Goal: Task Accomplishment & Management: Manage account settings

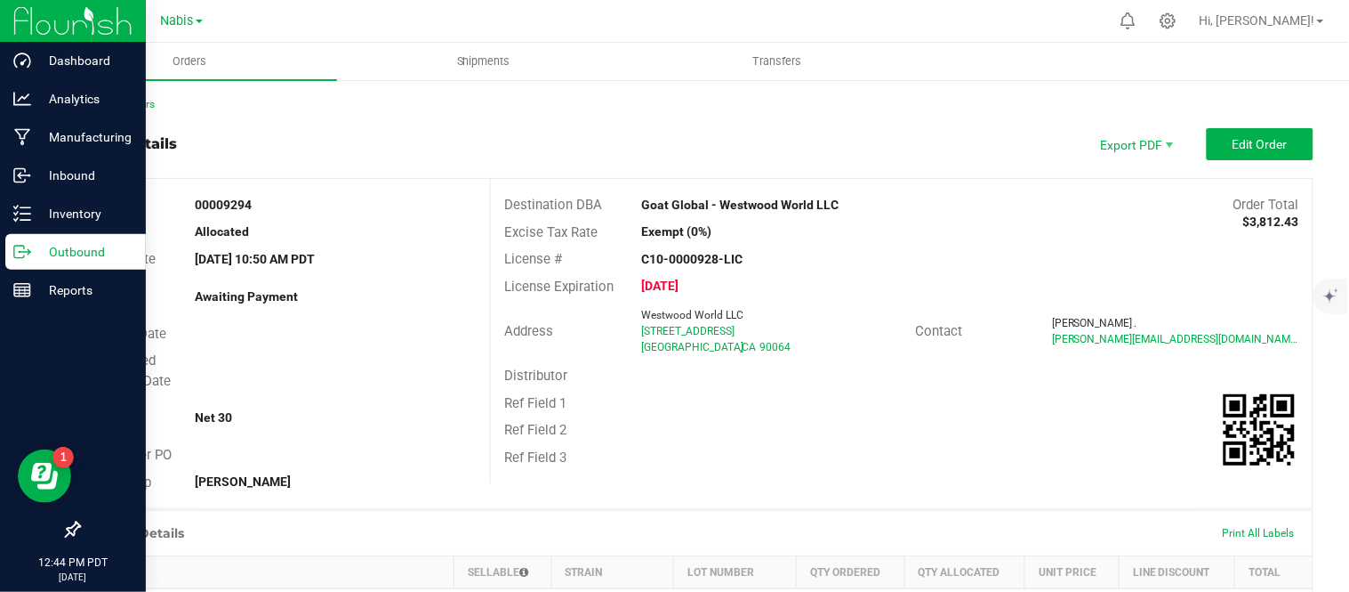
scroll to position [421, 0]
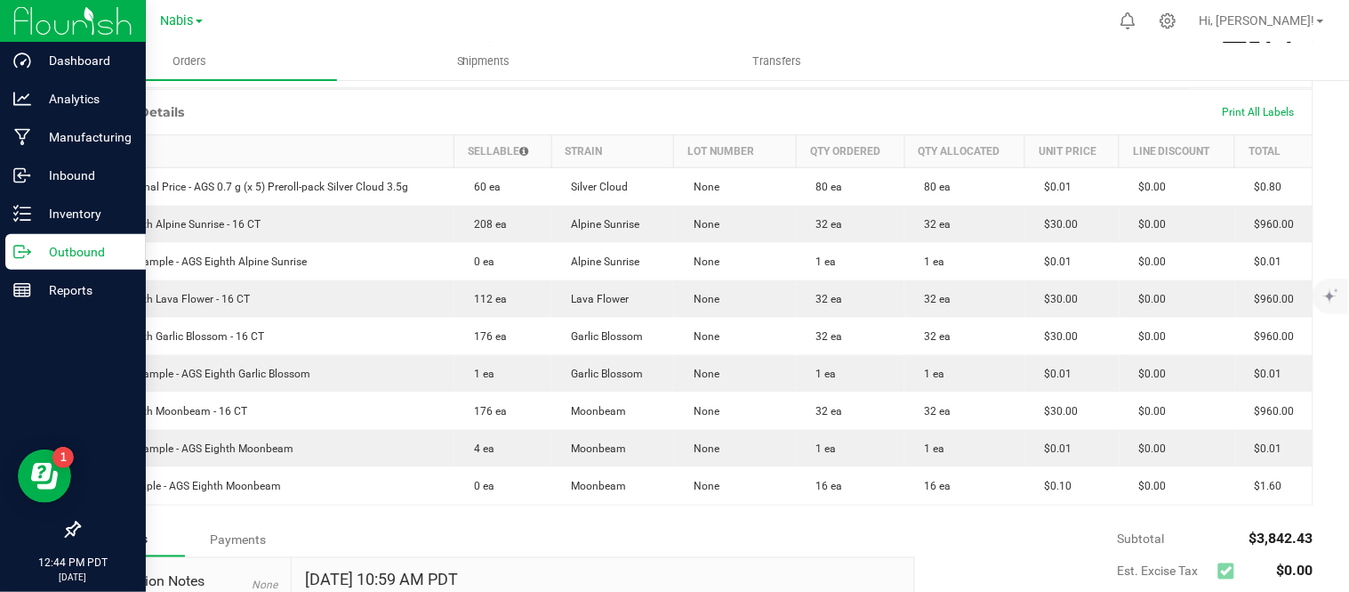
click at [69, 254] on p "Outbound" at bounding box center [84, 251] width 107 height 21
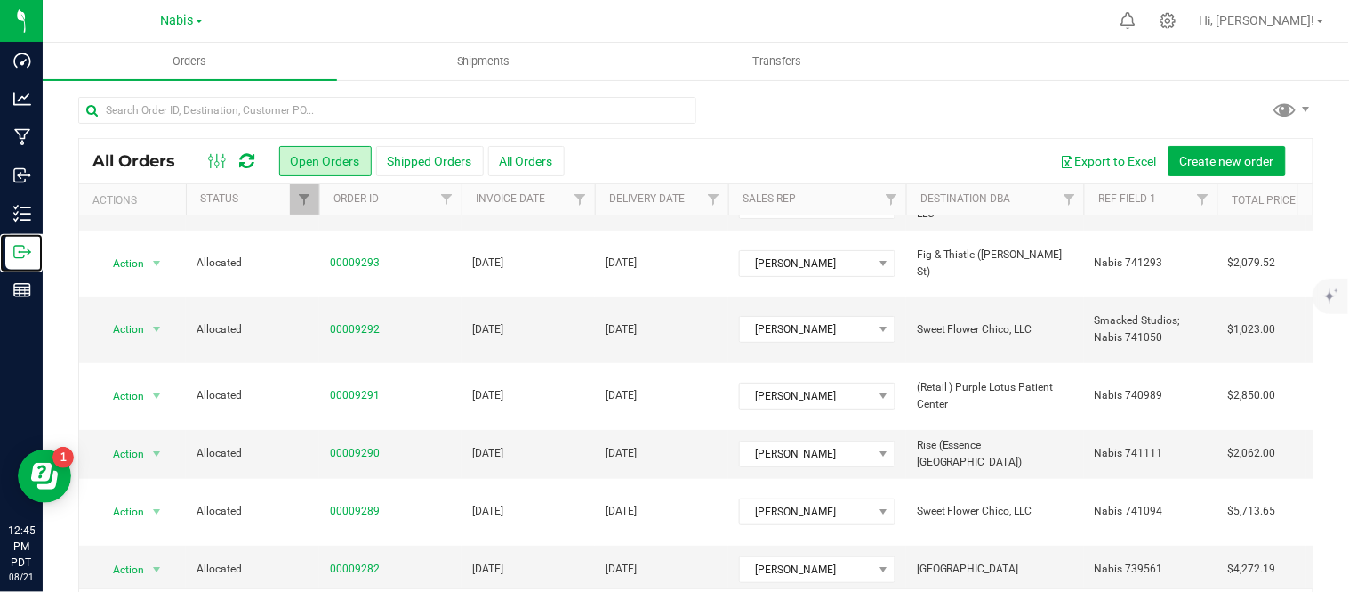
scroll to position [101, 0]
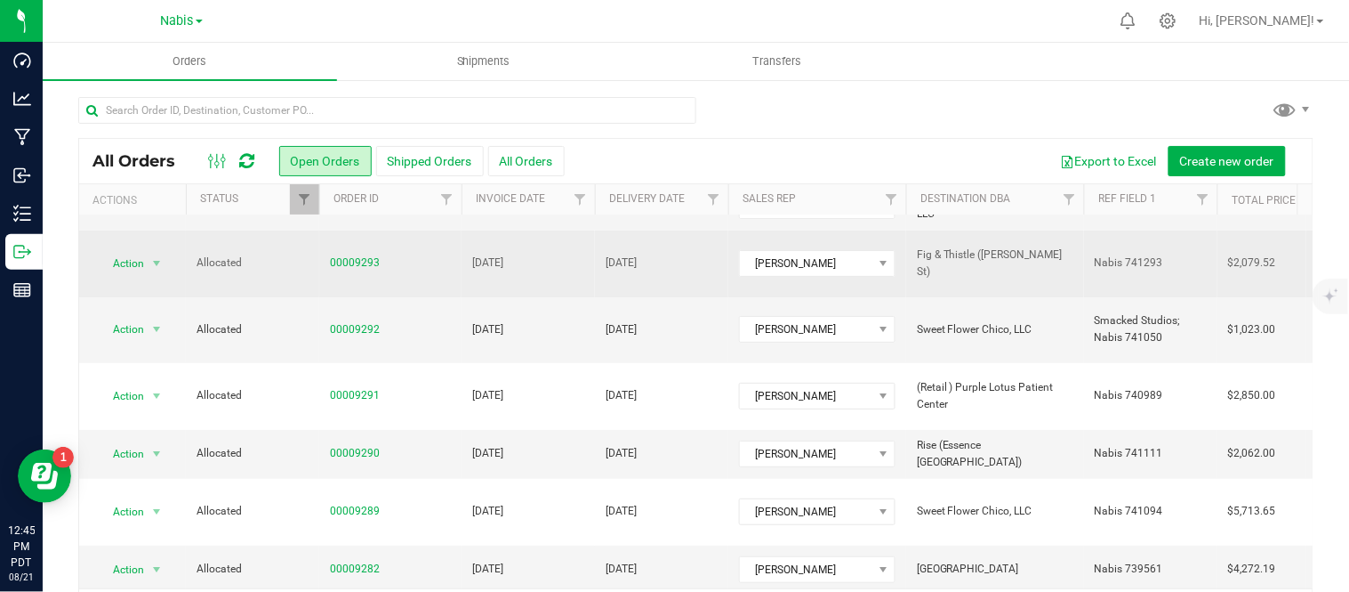
click at [714, 231] on td "[DATE]" at bounding box center [661, 263] width 133 height 67
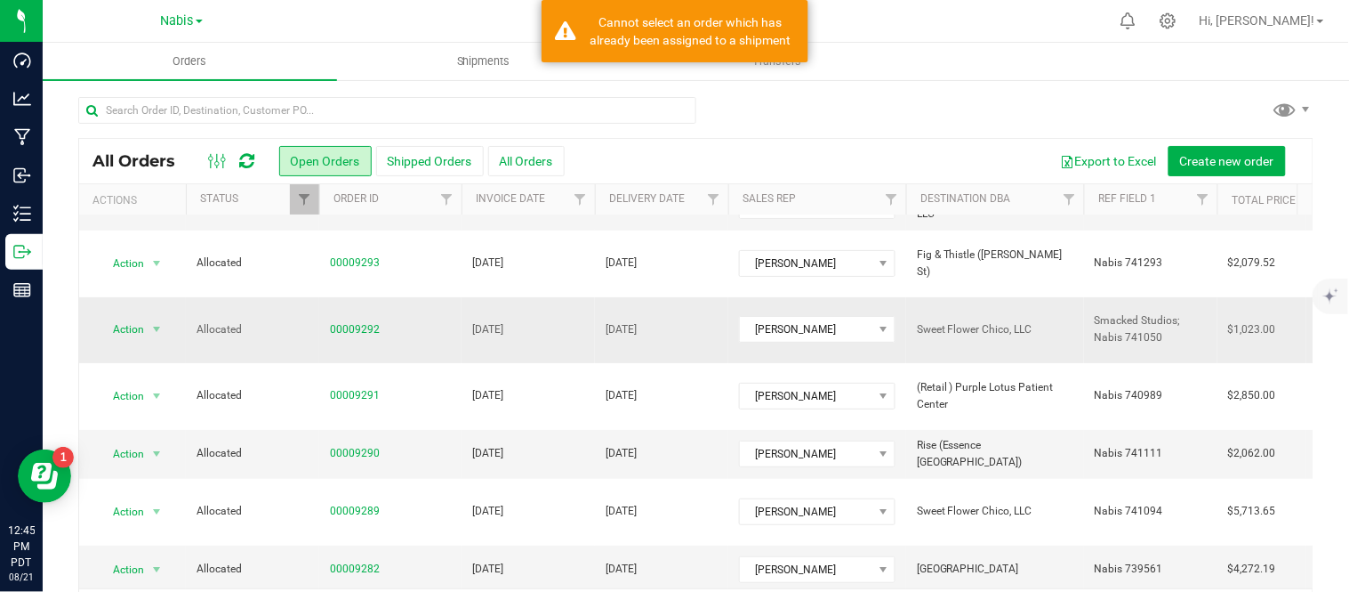
click at [724, 297] on td "[DATE]" at bounding box center [661, 330] width 133 height 67
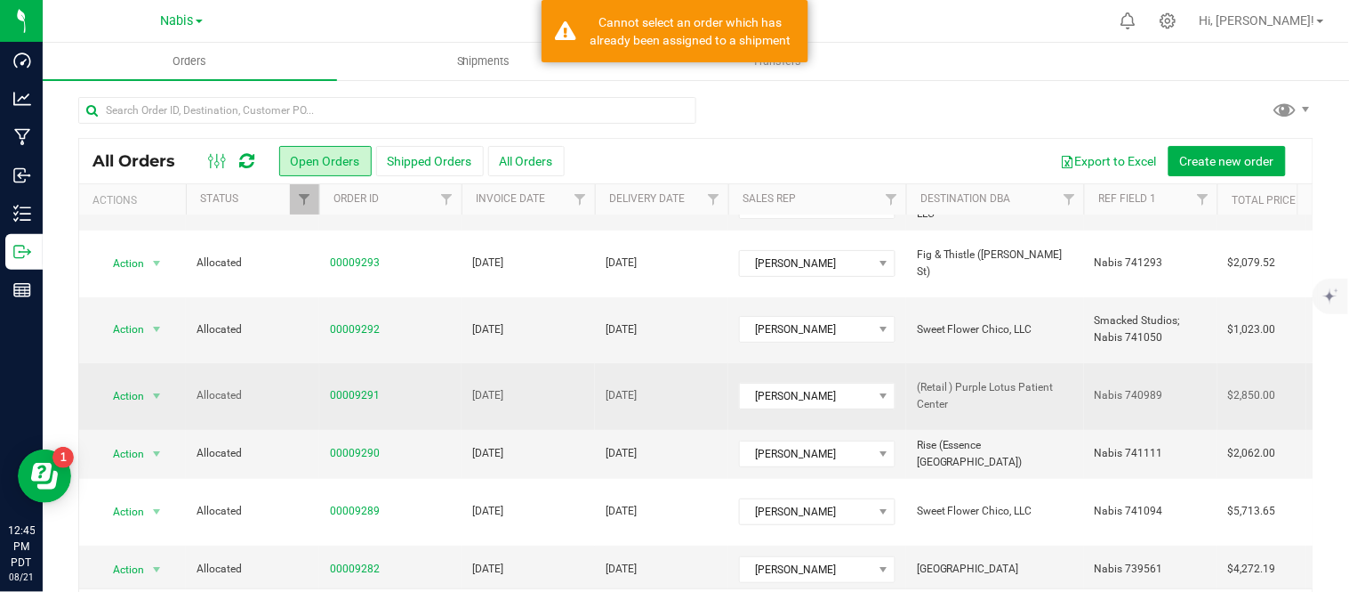
click at [717, 363] on td "[DATE]" at bounding box center [661, 396] width 133 height 67
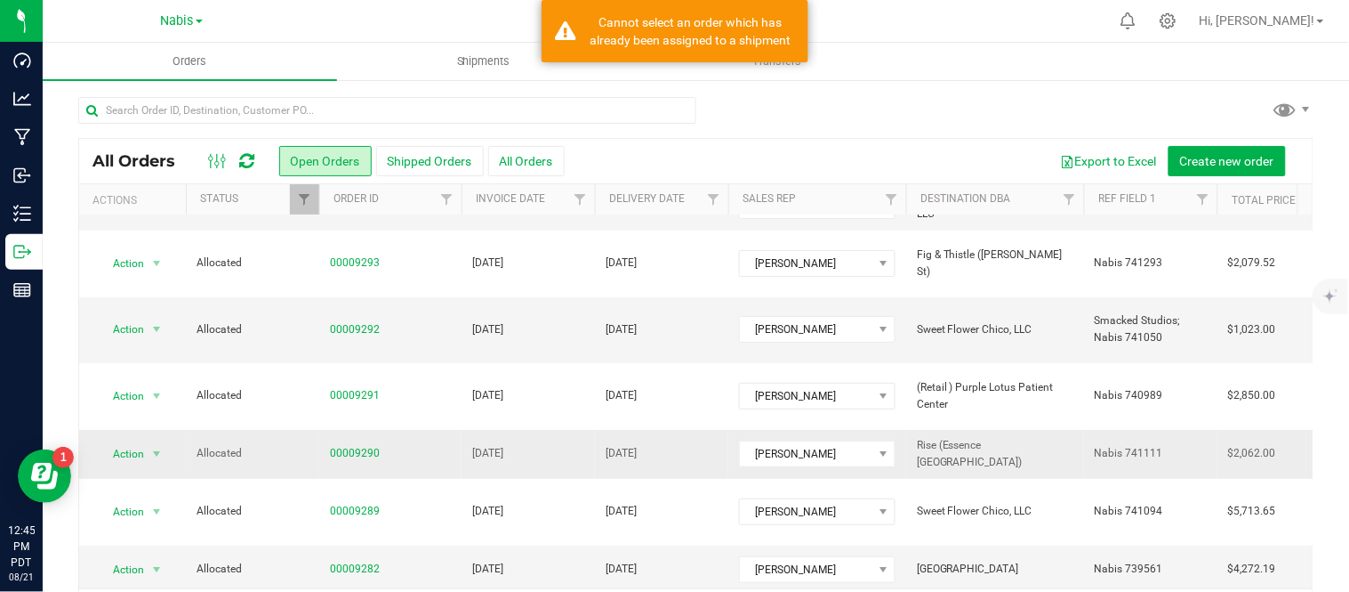
click at [700, 430] on td "[DATE]" at bounding box center [661, 454] width 133 height 49
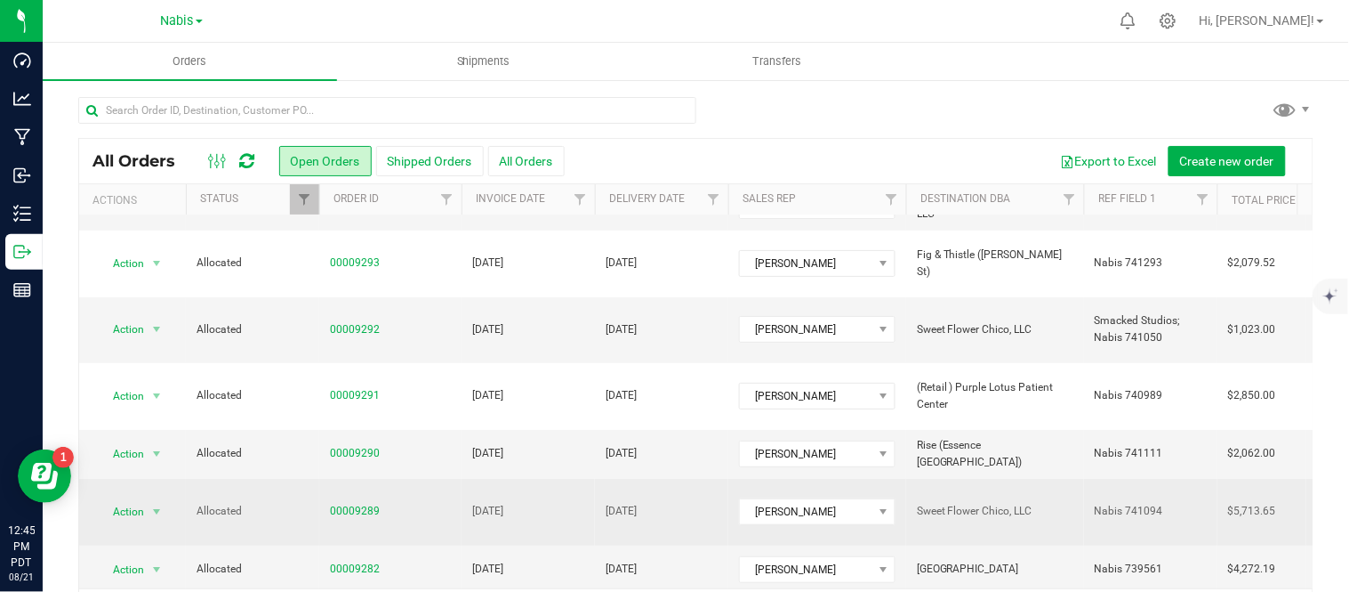
click at [716, 479] on td "[DATE]" at bounding box center [661, 512] width 133 height 67
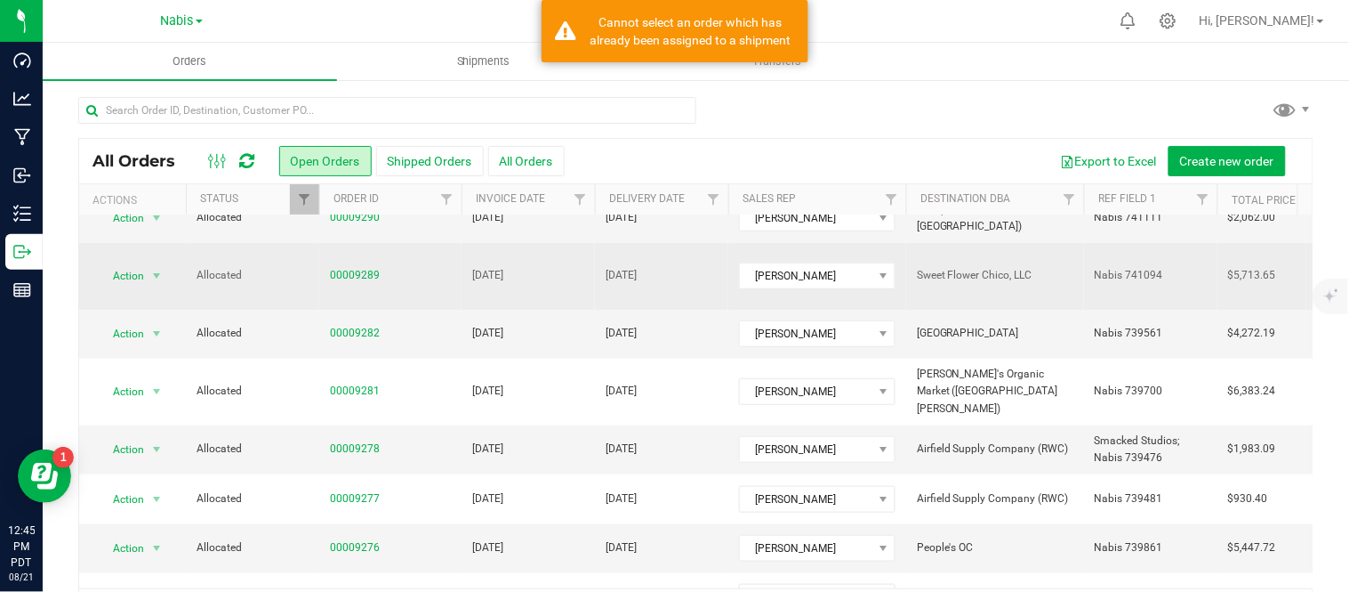
scroll to position [338, 0]
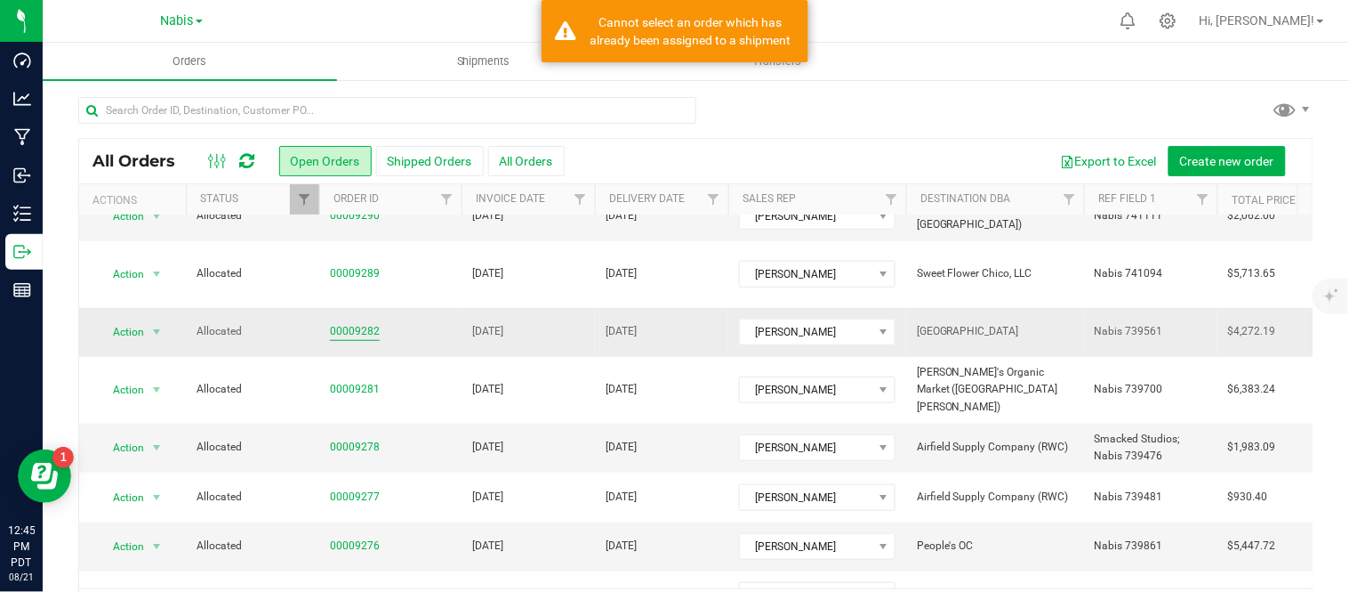
click at [362, 323] on link "00009282" at bounding box center [355, 331] width 50 height 17
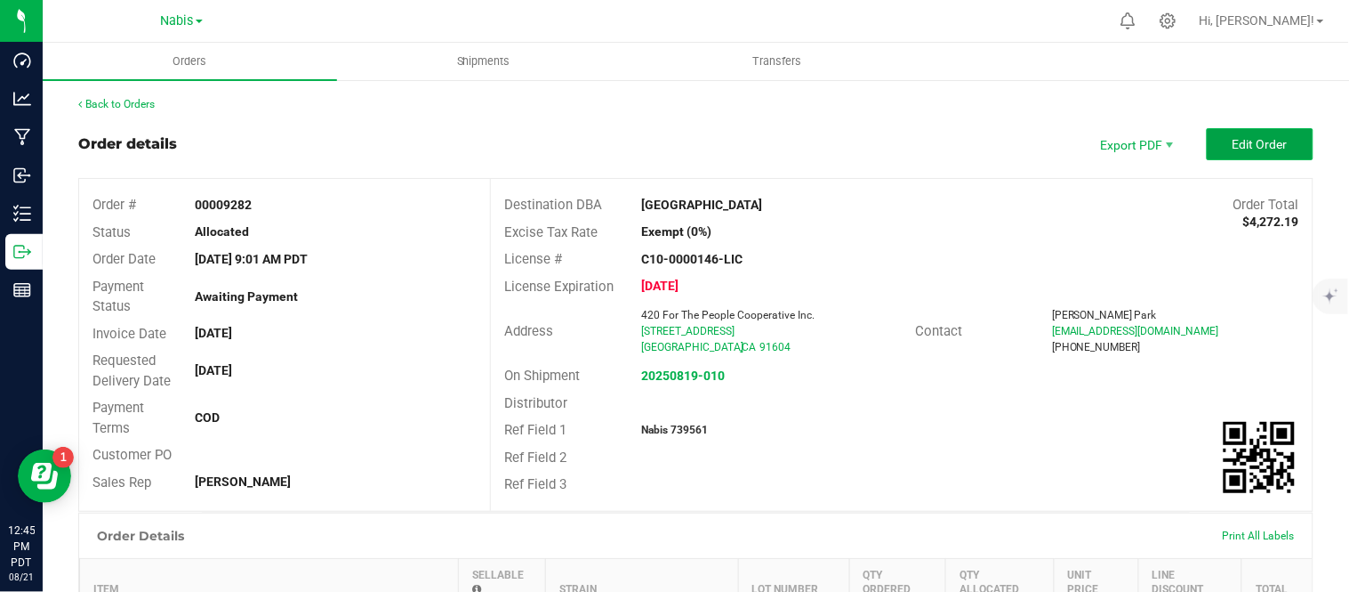
click at [1268, 142] on span "Edit Order" at bounding box center [1260, 144] width 55 height 14
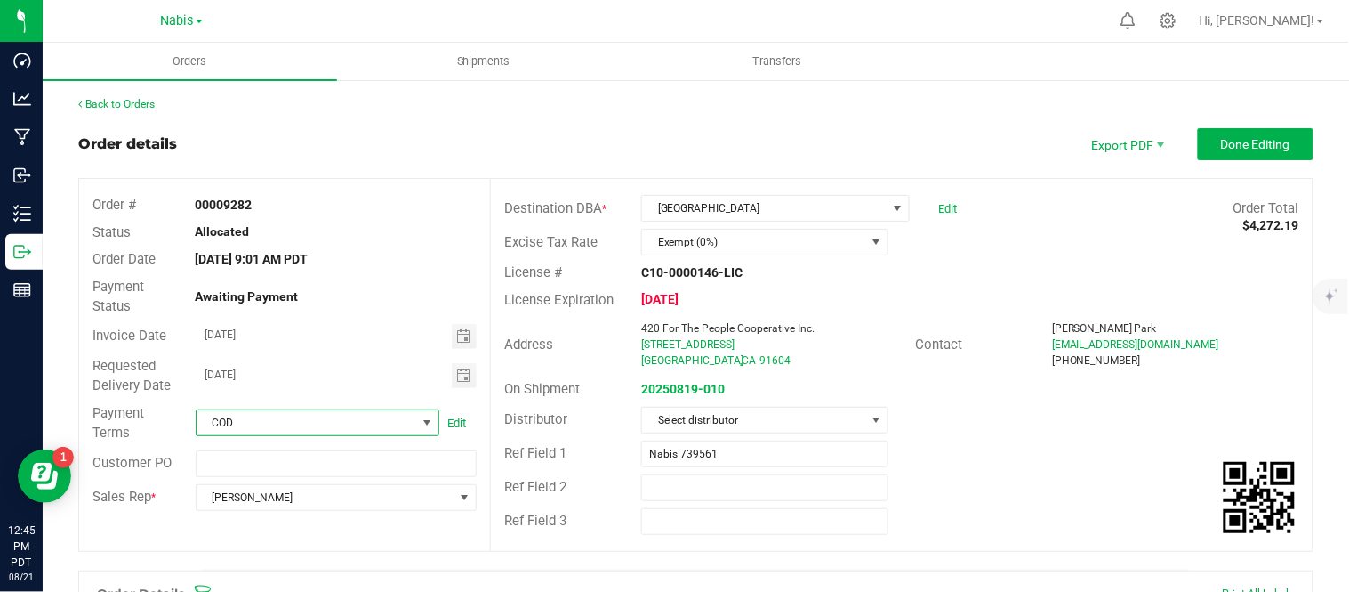
click at [286, 423] on span "COD" at bounding box center [307, 422] width 220 height 25
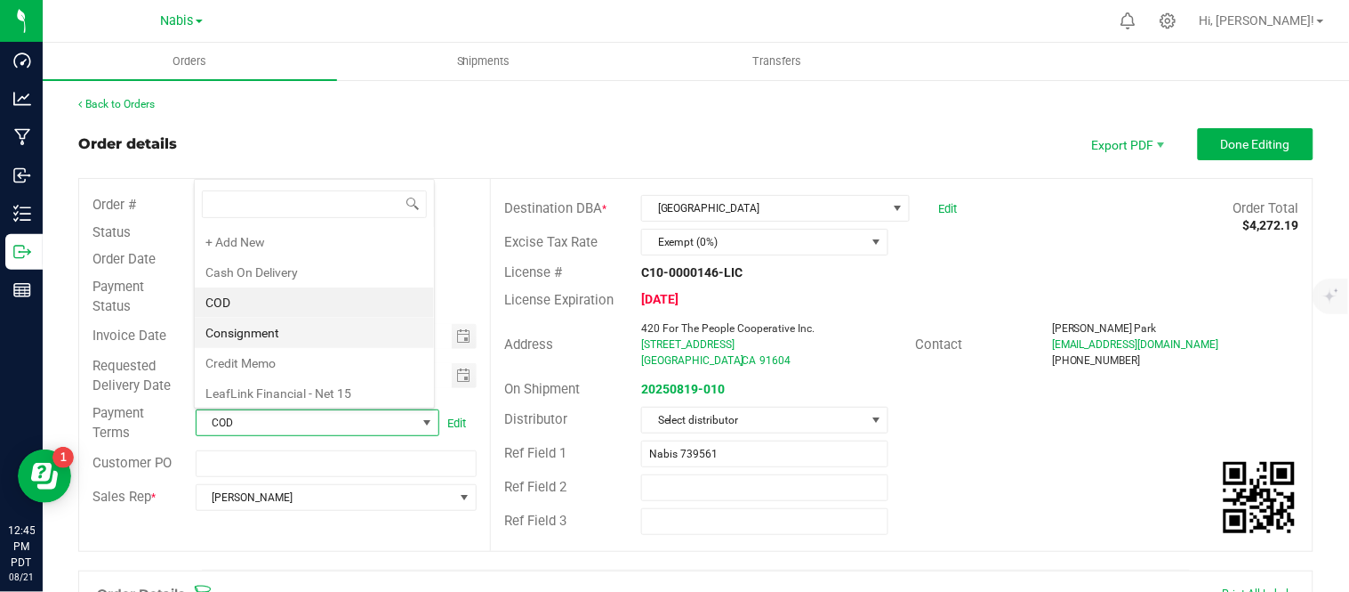
scroll to position [339, 0]
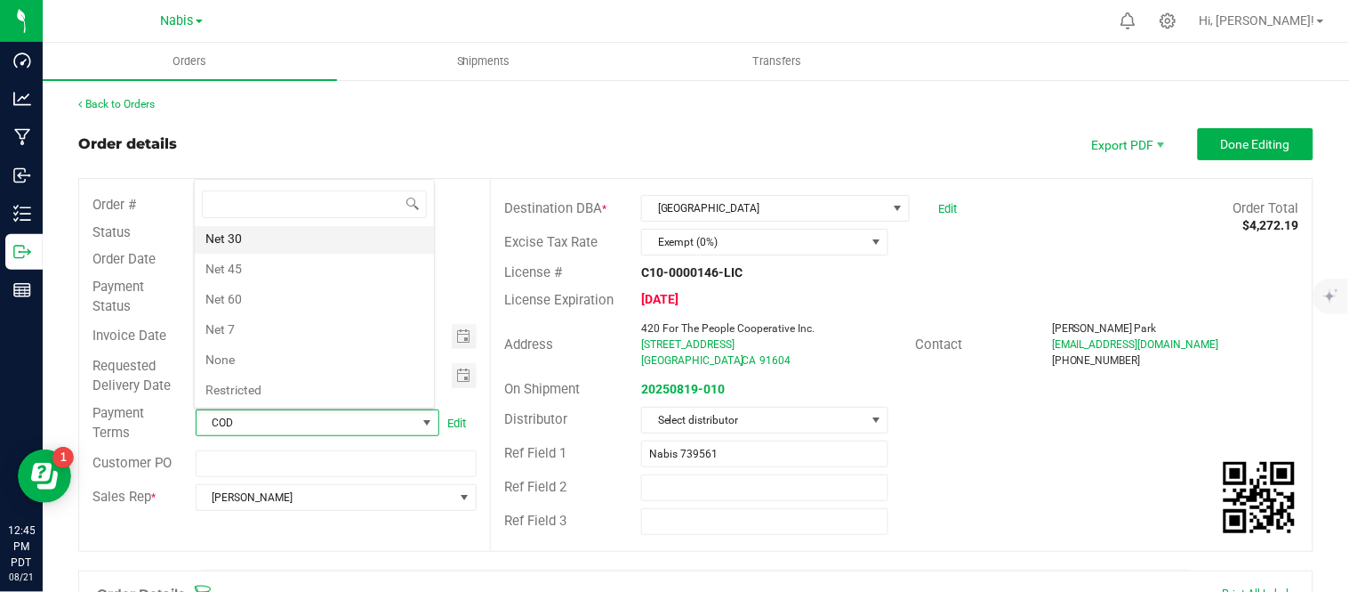
click at [289, 238] on li "Net 30" at bounding box center [314, 238] width 239 height 30
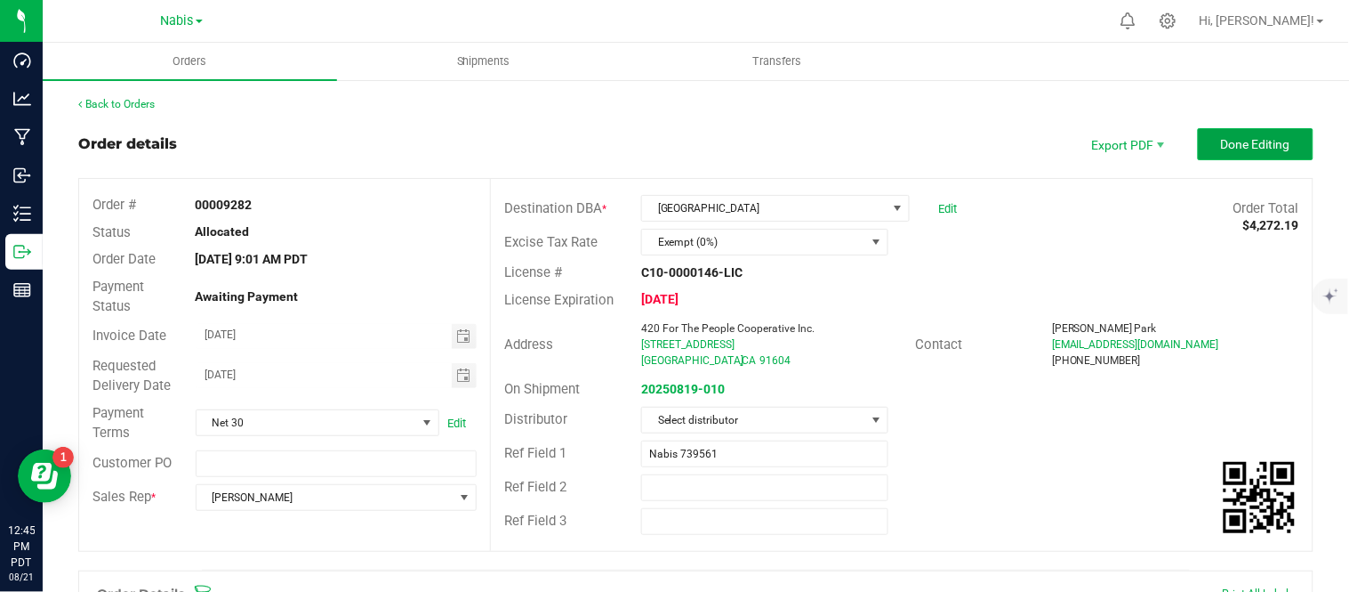
click at [1249, 133] on button "Done Editing" at bounding box center [1256, 144] width 116 height 32
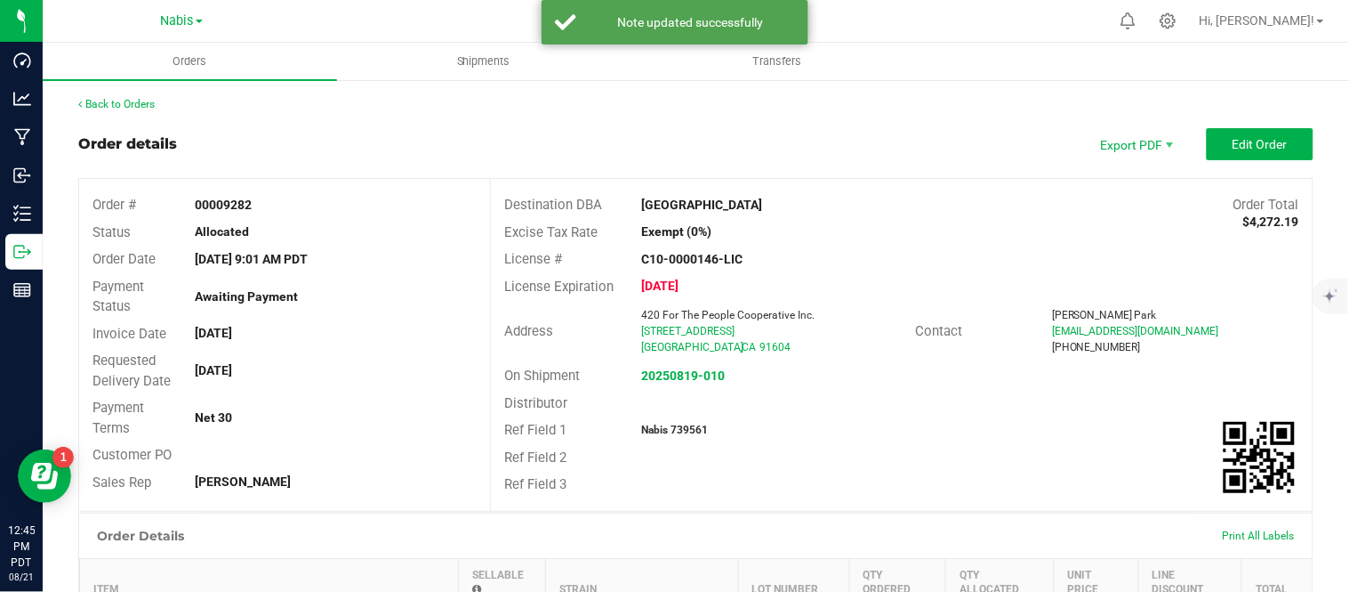
click at [687, 423] on strong "Nabis 739561" at bounding box center [674, 429] width 67 height 12
copy strong "739561"
